Goal: Complete application form: Complete application form

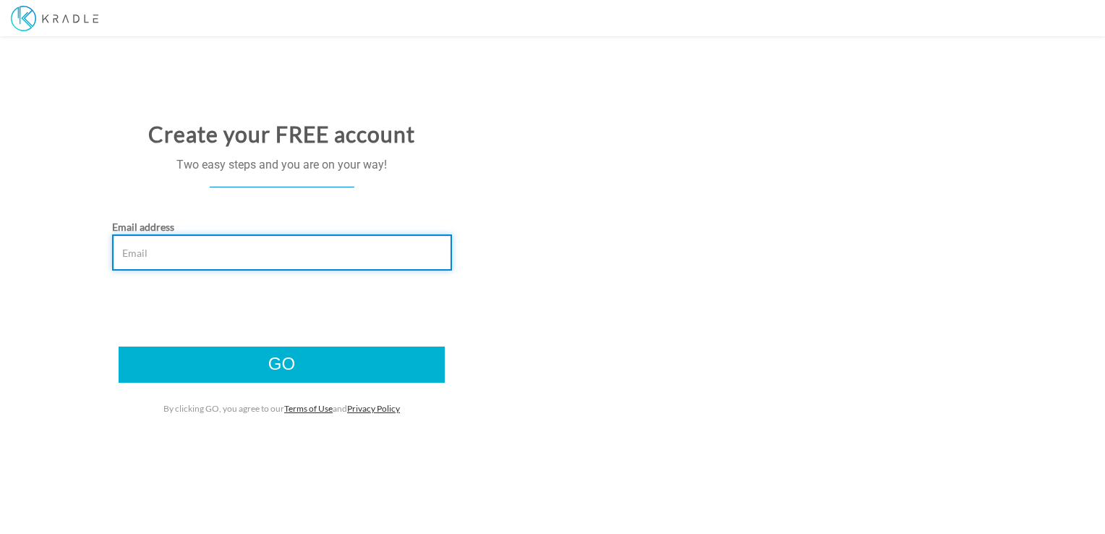
drag, startPoint x: 0, startPoint y: 0, endPoint x: 156, endPoint y: 256, distance: 299.8
click at [156, 256] on input "Email address" at bounding box center [282, 252] width 340 height 36
type input "tarekmorsy86@gmail.com"
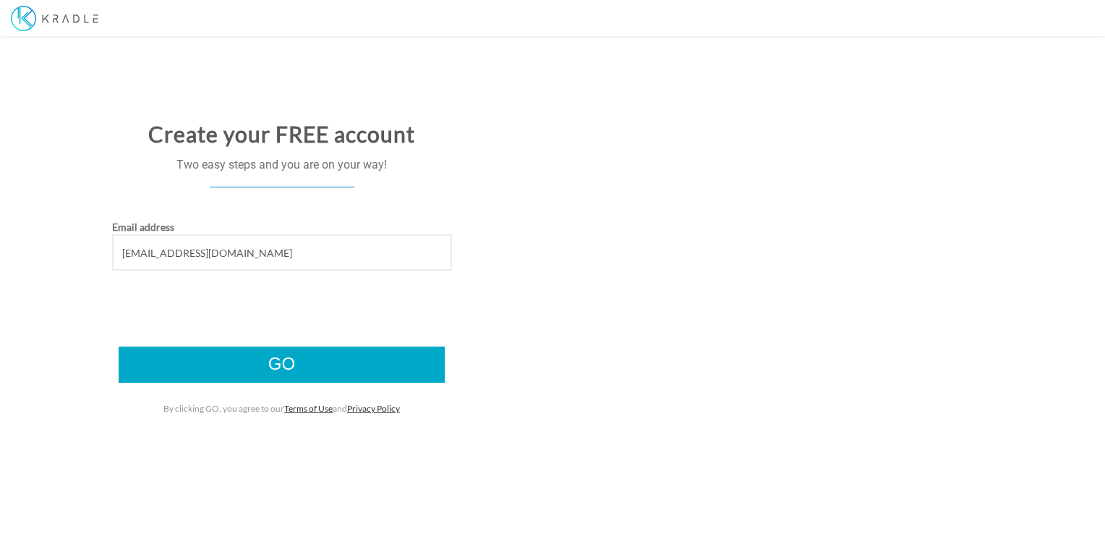
click at [298, 369] on input "Go" at bounding box center [282, 364] width 326 height 36
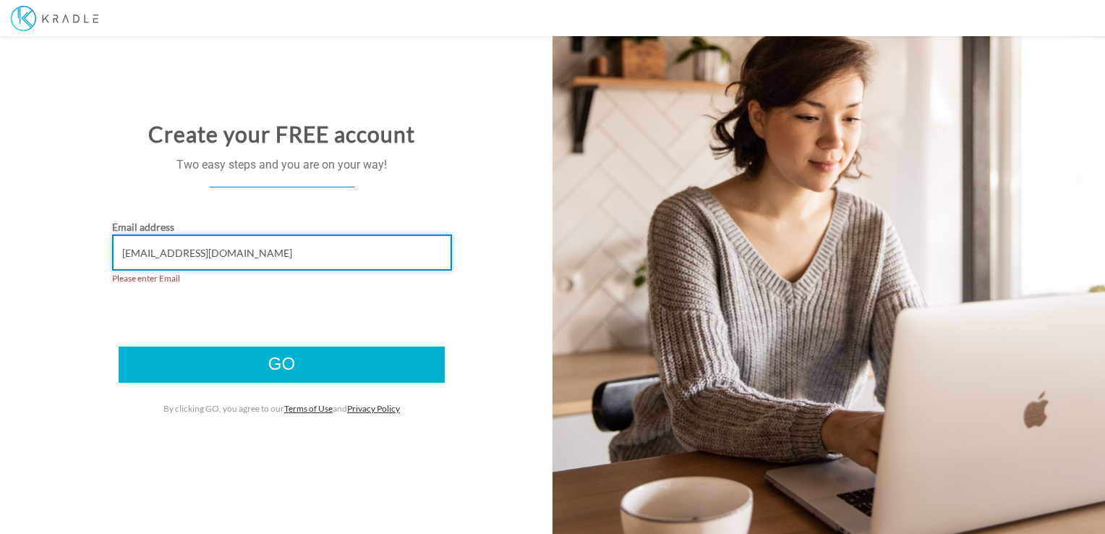
click at [149, 241] on input "tarekmorsy86@gmail.com" at bounding box center [282, 252] width 340 height 36
type input "tarekmorsy86@gmail.com"
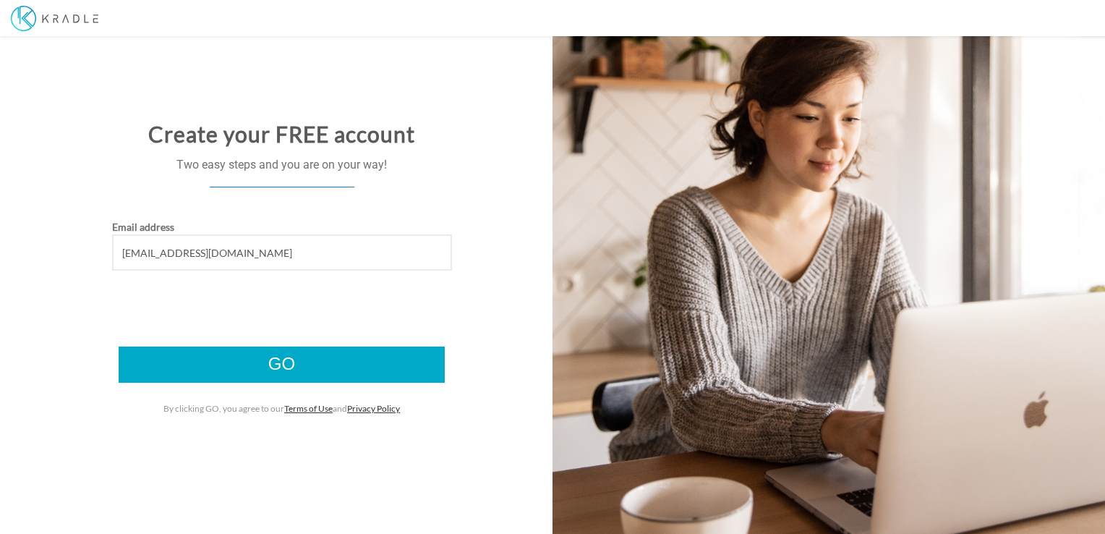
click at [275, 363] on input "Go" at bounding box center [282, 364] width 326 height 36
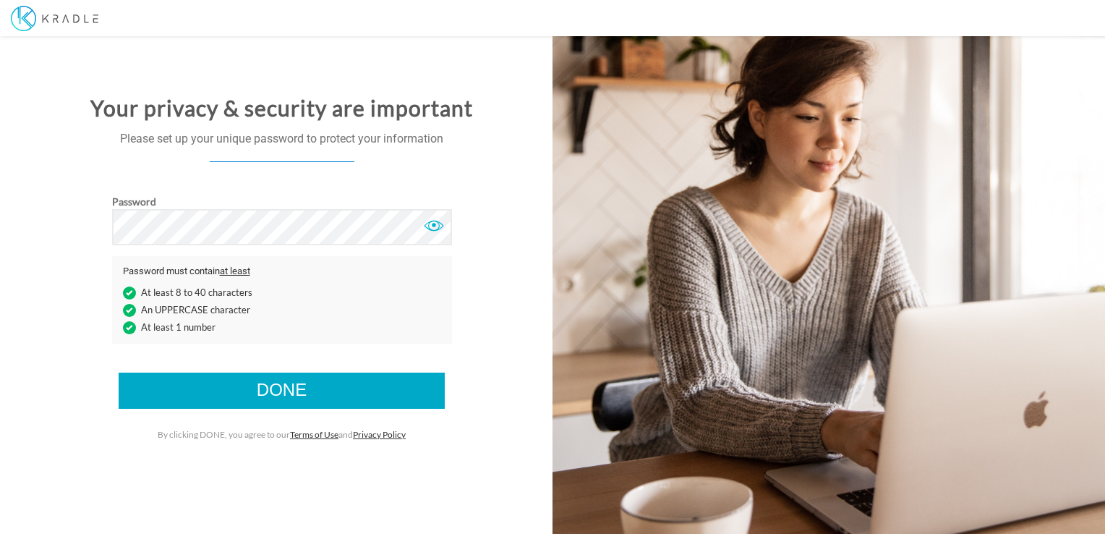
click at [271, 391] on input "Done" at bounding box center [282, 390] width 326 height 36
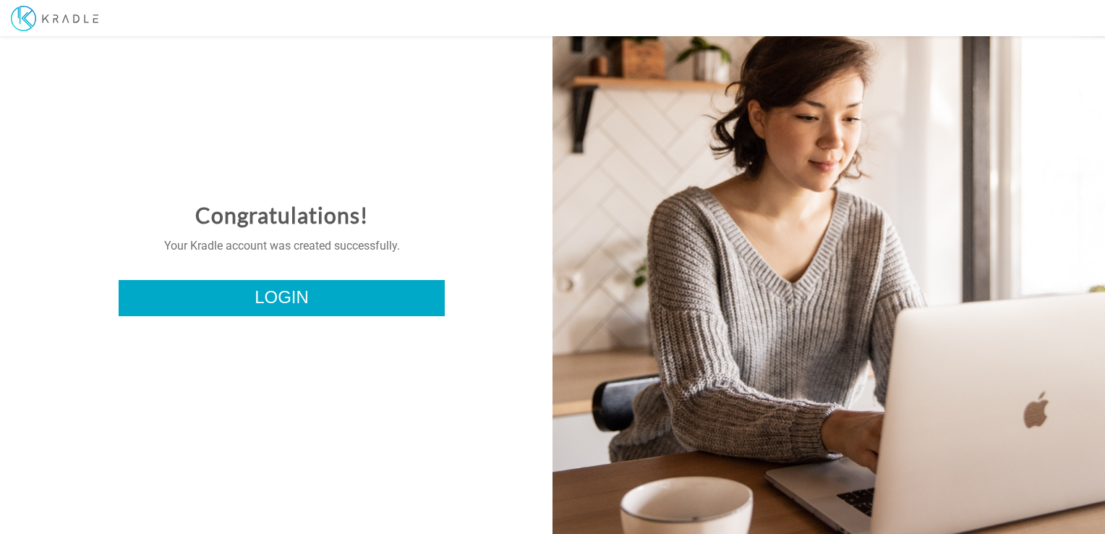
click at [335, 302] on link "Login" at bounding box center [282, 298] width 326 height 36
